Goal: Check status

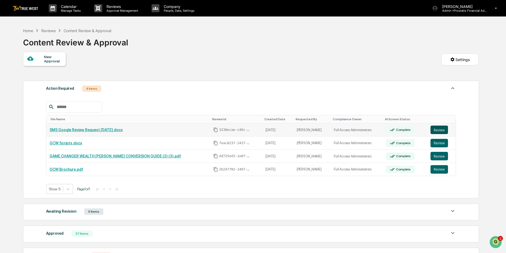
click at [438, 130] on button "Review" at bounding box center [440, 129] width 18 height 8
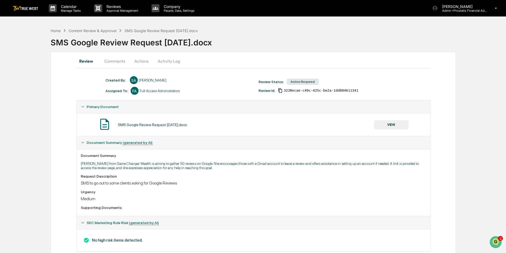
scroll to position [12, 0]
